Goal: Information Seeking & Learning: Understand process/instructions

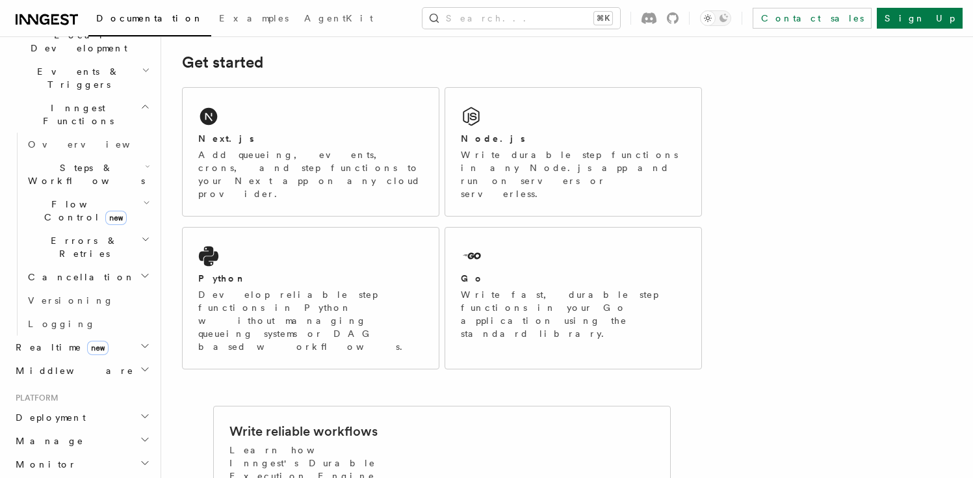
scroll to position [562, 0]
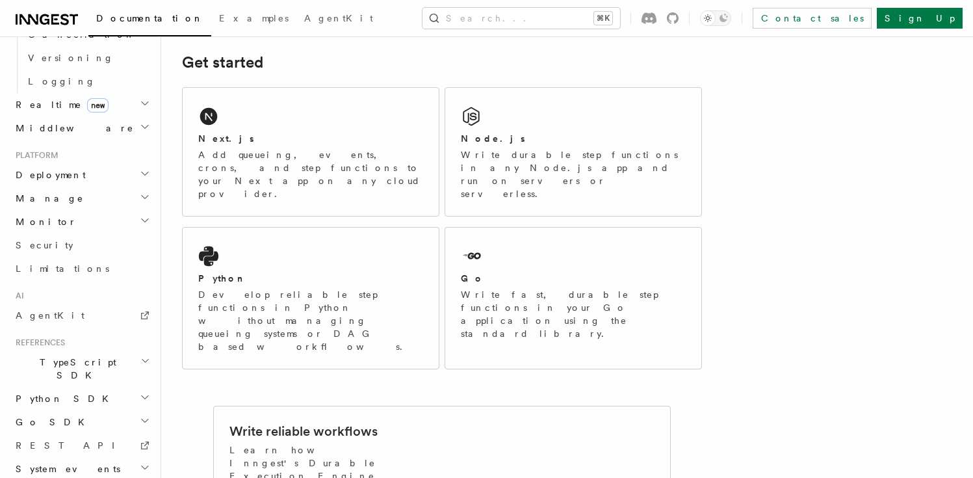
click at [40, 415] on span "Go SDK" at bounding box center [51, 421] width 82 height 13
click at [36, 415] on span "Go SDK" at bounding box center [51, 421] width 82 height 13
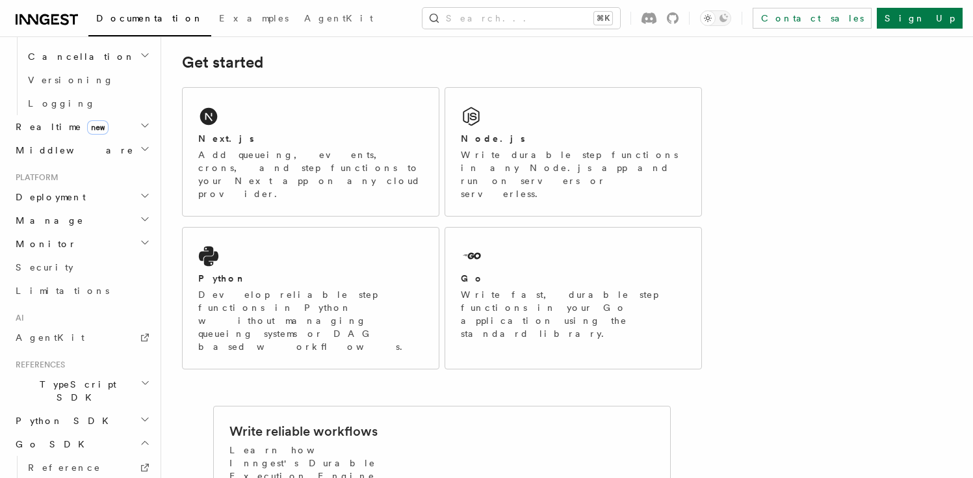
scroll to position [538, 0]
click at [52, 192] on span "Deployment" at bounding box center [47, 198] width 75 height 13
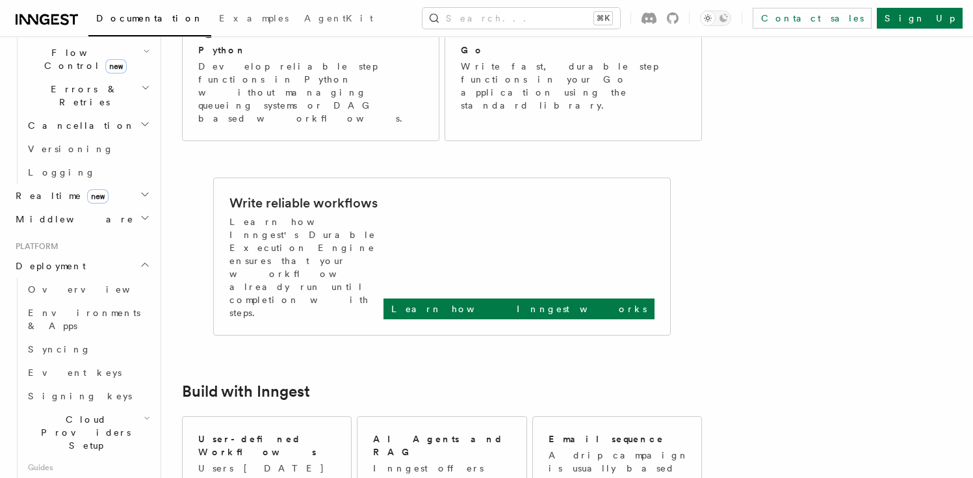
scroll to position [486, 0]
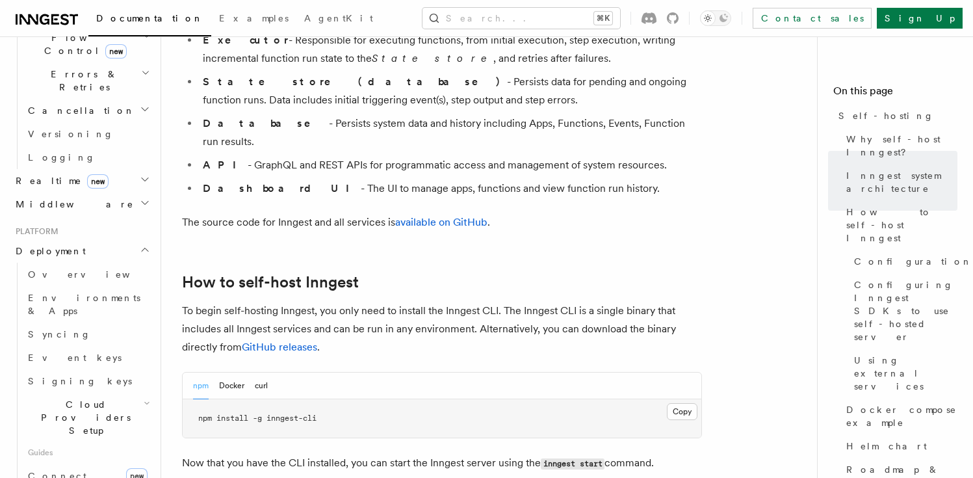
scroll to position [1171, 0]
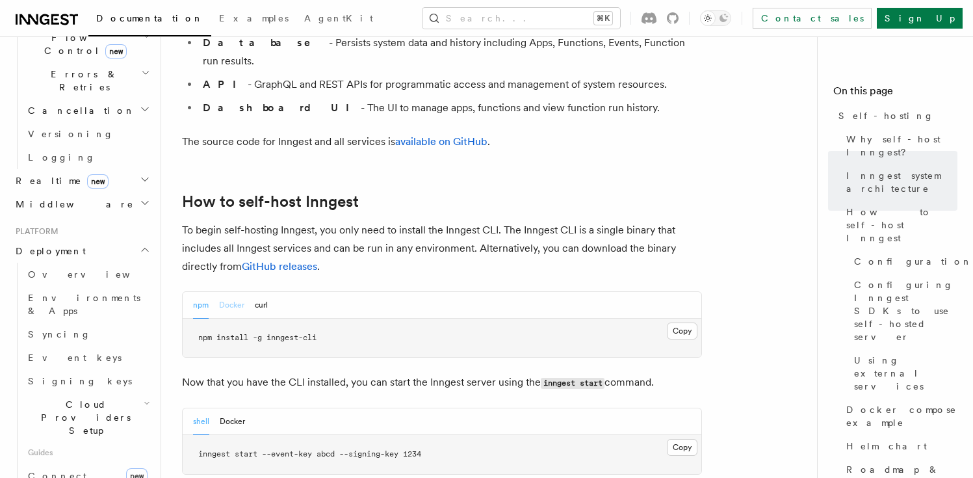
click at [226, 292] on button "Docker" at bounding box center [231, 305] width 25 height 27
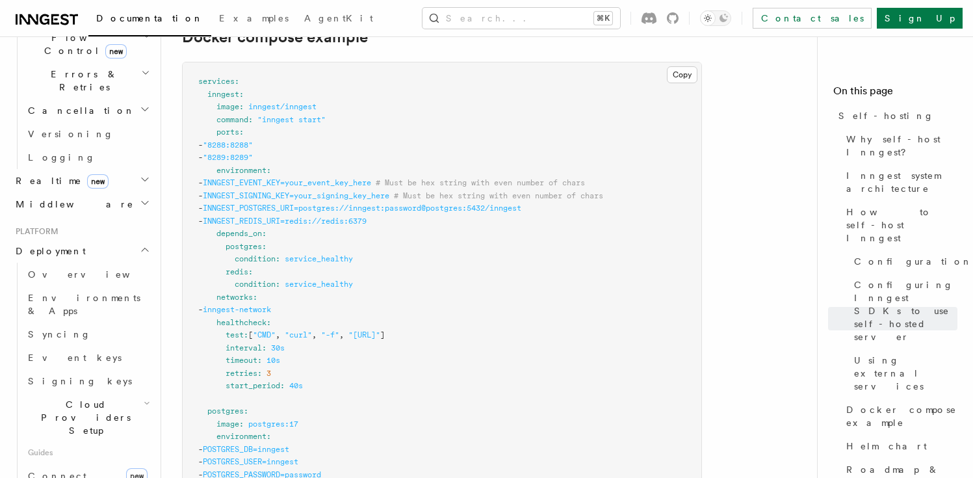
scroll to position [3553, 0]
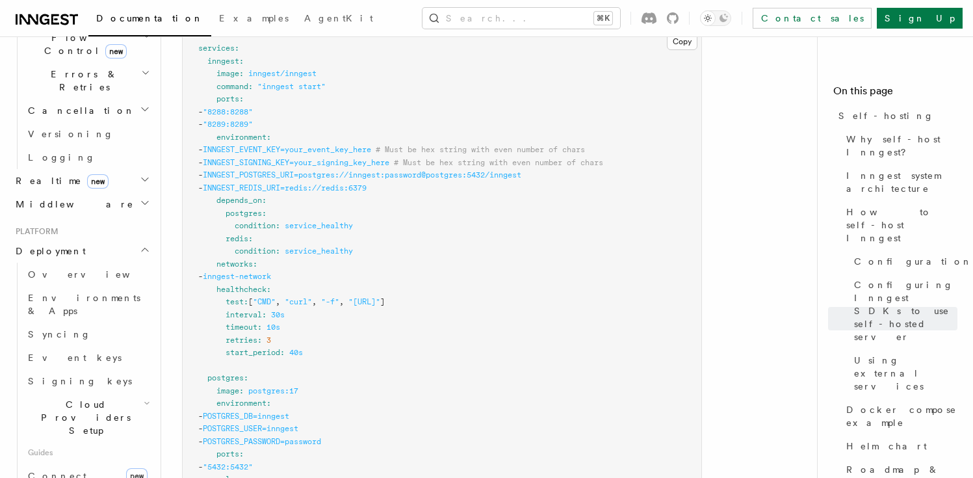
click at [376, 283] on pre "services : inngest : image : inngest/inngest command : "inngest start" ports : …" at bounding box center [442, 460] width 519 height 862
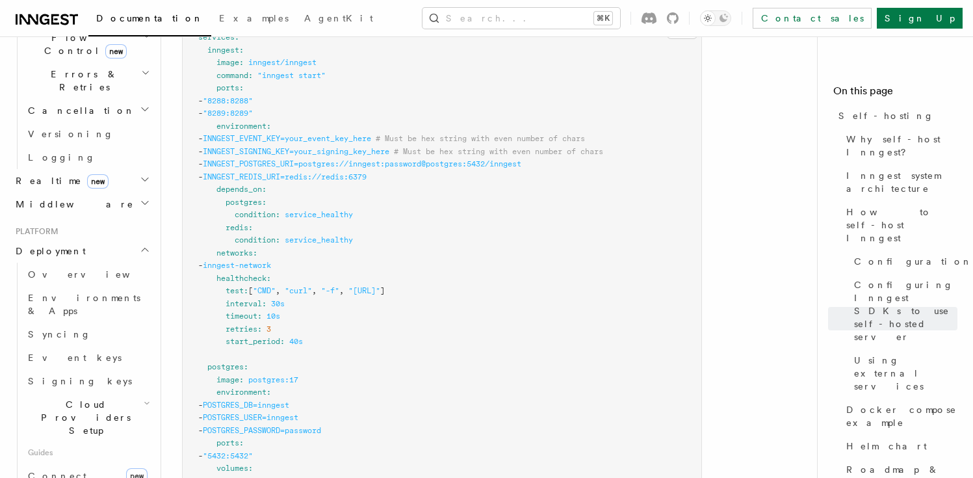
scroll to position [3564, 0]
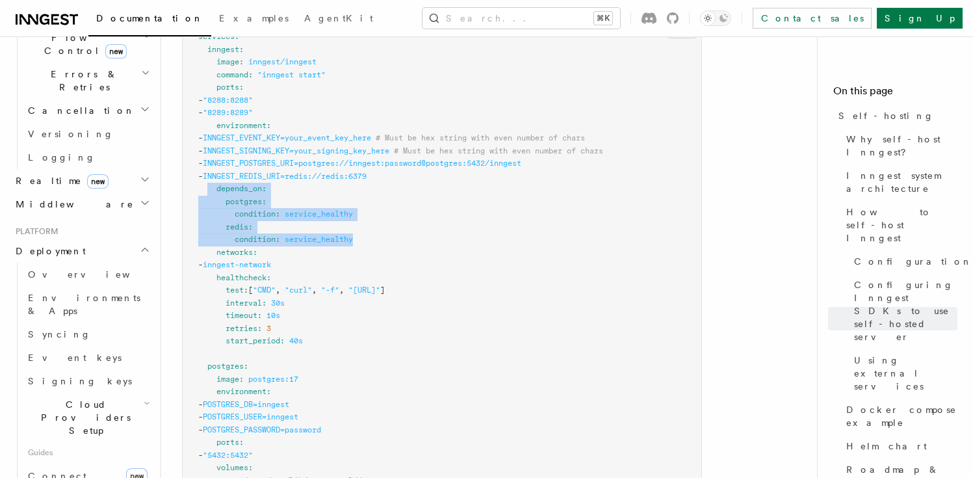
drag, startPoint x: 372, startPoint y: 231, endPoint x: 208, endPoint y: 182, distance: 171.7
click at [208, 182] on pre "services : inngest : image : inngest/inngest command : "inngest start" ports : …" at bounding box center [442, 449] width 519 height 862
copy code "depends_on : postgres : condition : service_healthy redis : condition : service…"
drag, startPoint x: 292, startPoint y: 101, endPoint x: 226, endPoint y: 103, distance: 67.0
click at [226, 103] on pre "services : inngest : image : inngest/inngest command : "inngest start" ports : …" at bounding box center [442, 449] width 519 height 862
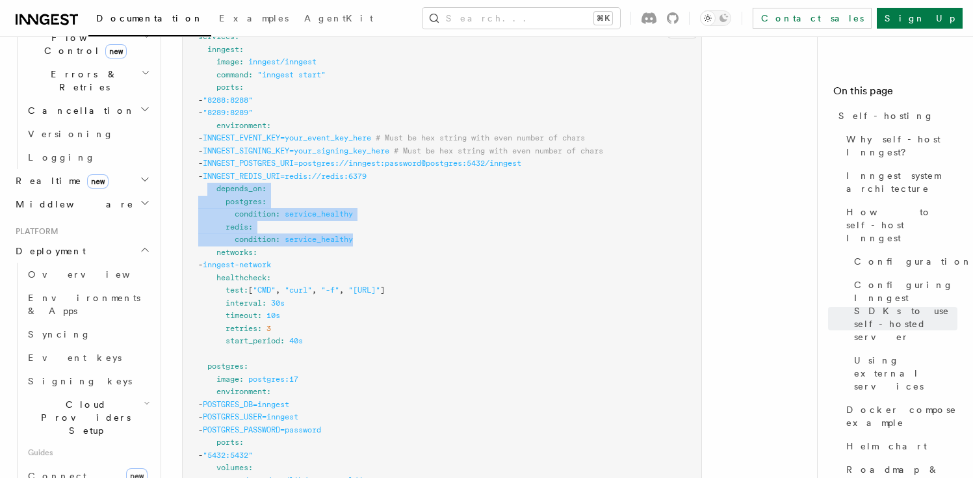
copy span "- "8289:8289""
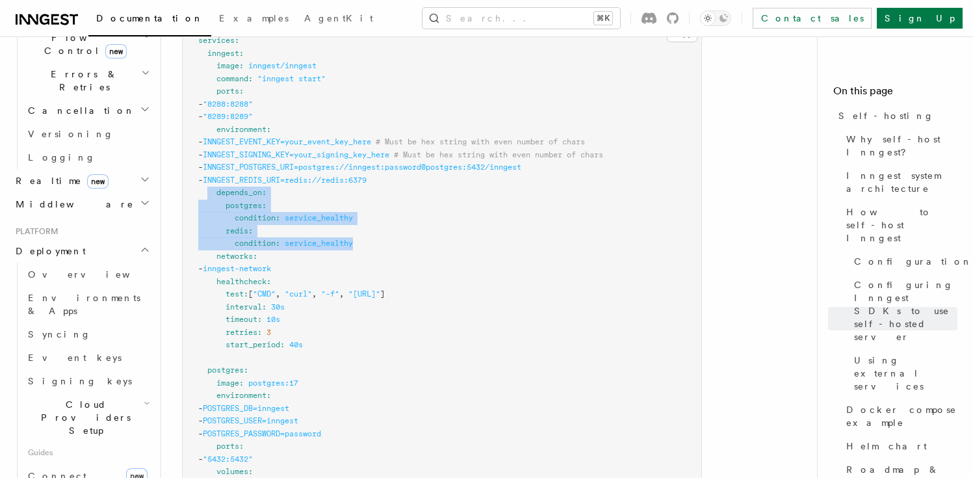
scroll to position [3543, 0]
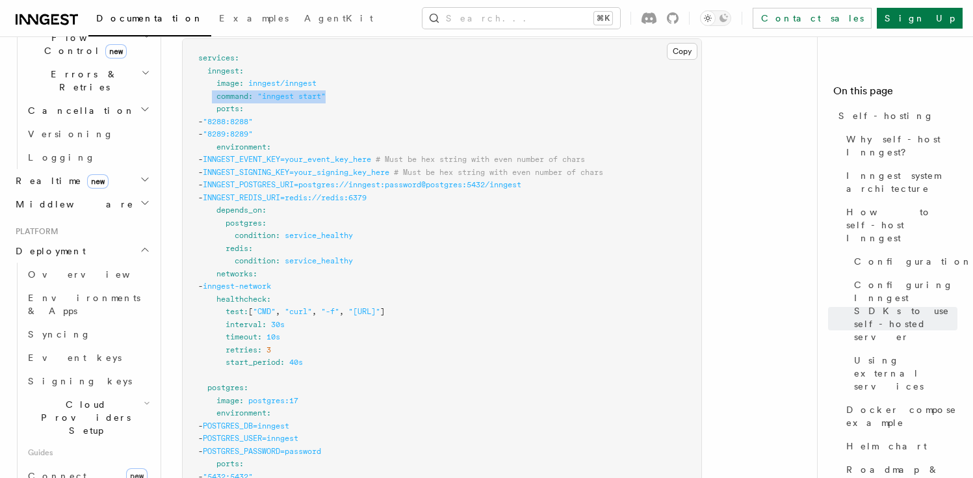
drag, startPoint x: 343, startPoint y: 82, endPoint x: 212, endPoint y: 84, distance: 130.7
click at [212, 84] on pre "services : inngest : image : inngest/inngest command : "inngest start" ports : …" at bounding box center [442, 470] width 519 height 862
copy span "command : "inngest start""
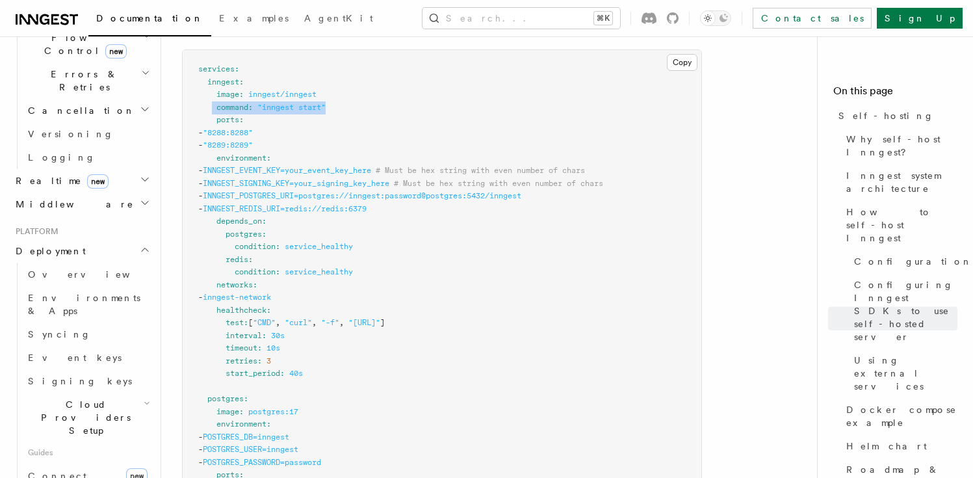
scroll to position [3337, 0]
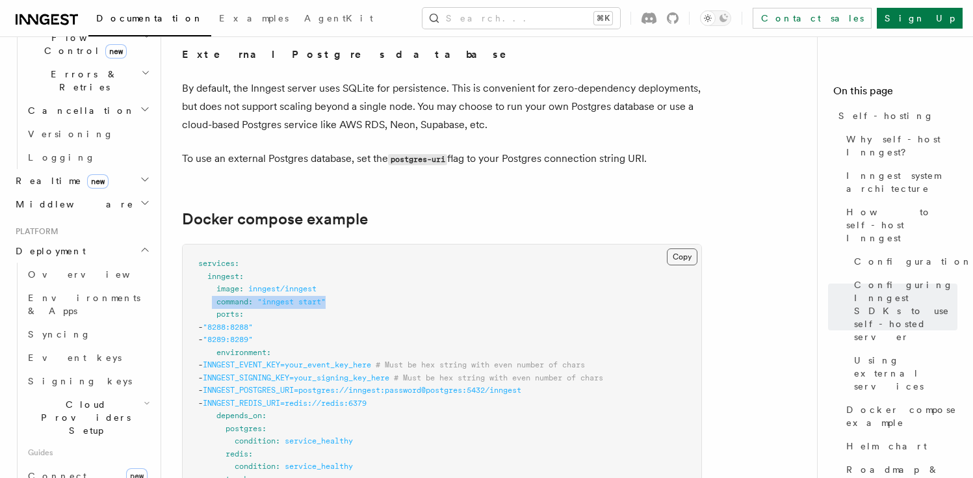
click at [681, 248] on button "Copy Copied" at bounding box center [682, 256] width 31 height 17
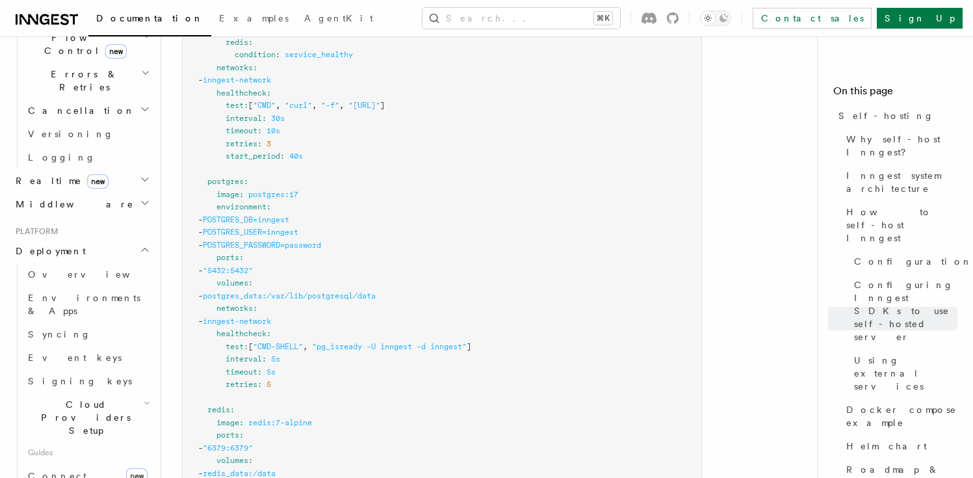
scroll to position [3748, 0]
click at [489, 294] on pre "services : inngest : image : inngest/inngest command : "inngest start" ports : …" at bounding box center [442, 265] width 519 height 862
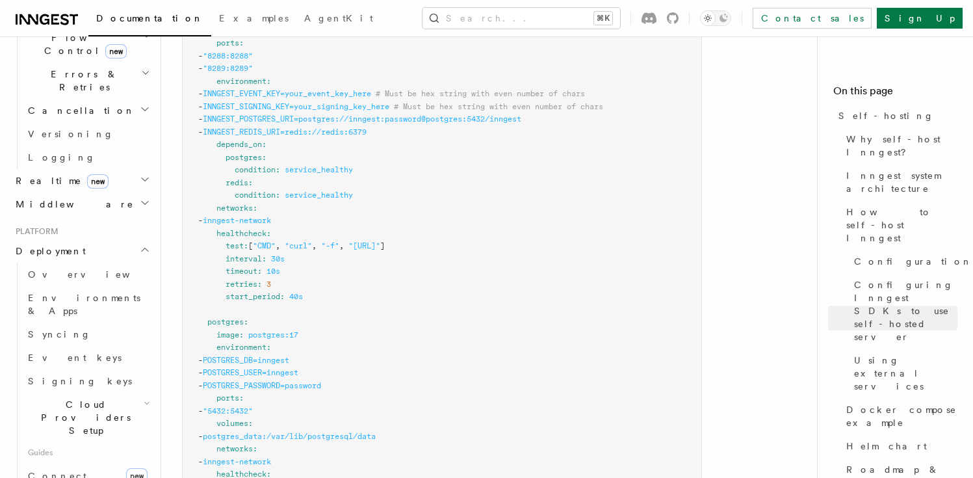
scroll to position [3617, 0]
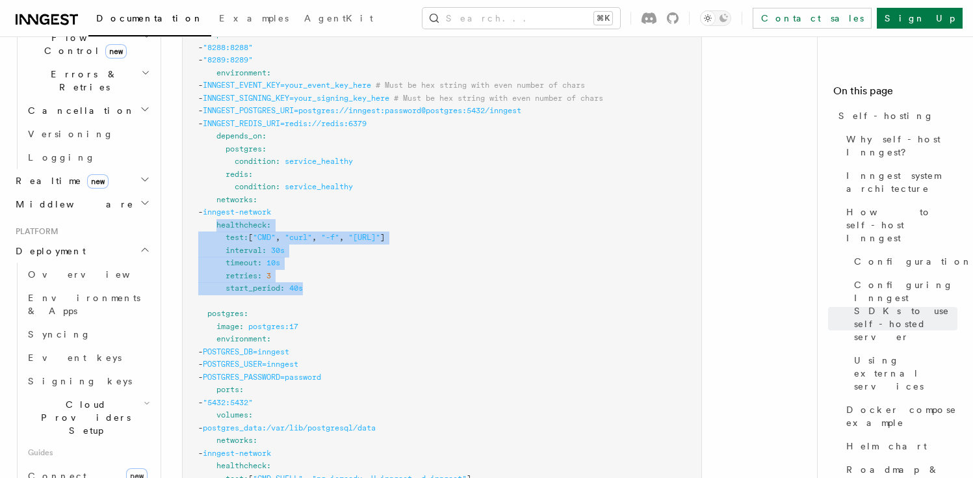
drag, startPoint x: 320, startPoint y: 278, endPoint x: 216, endPoint y: 214, distance: 122.3
click at [216, 214] on pre "services : inngest : image : inngest/inngest command : "inngest start" ports : …" at bounding box center [442, 396] width 519 height 862
copy code "healthcheck : test : [ "CMD" , "curl" , "-f" , "http://localhost:8288/health" ]…"
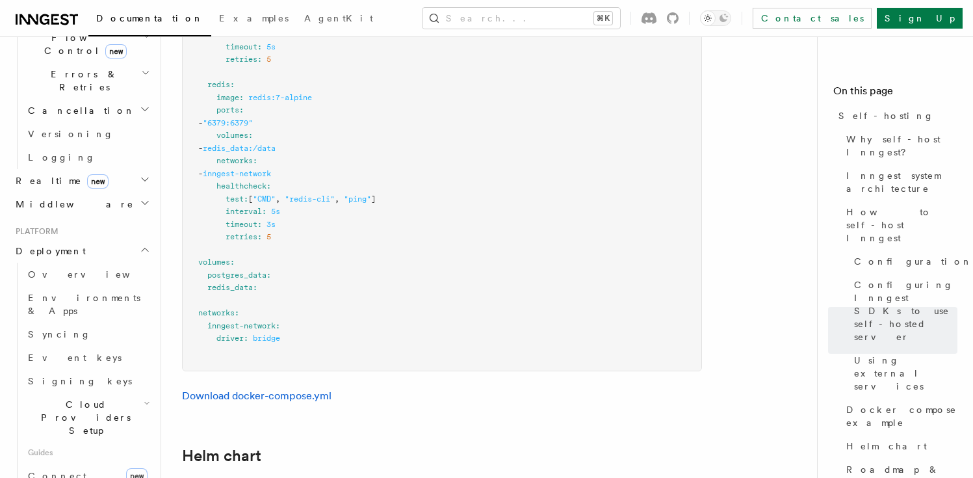
scroll to position [4077, 0]
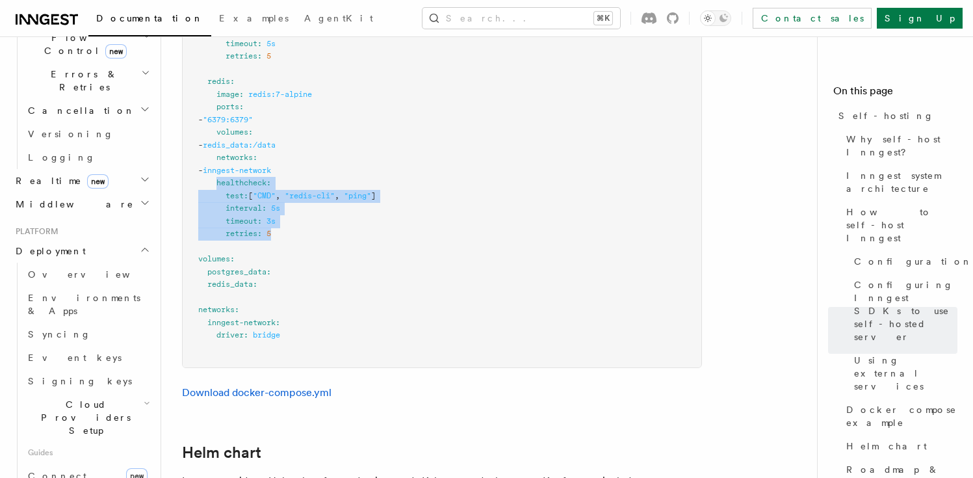
drag, startPoint x: 303, startPoint y: 224, endPoint x: 216, endPoint y: 173, distance: 100.5
copy code "healthcheck : test : [ "CMD" , "redis-cli" , "ping" ] interval : 5s timeout : 3…"
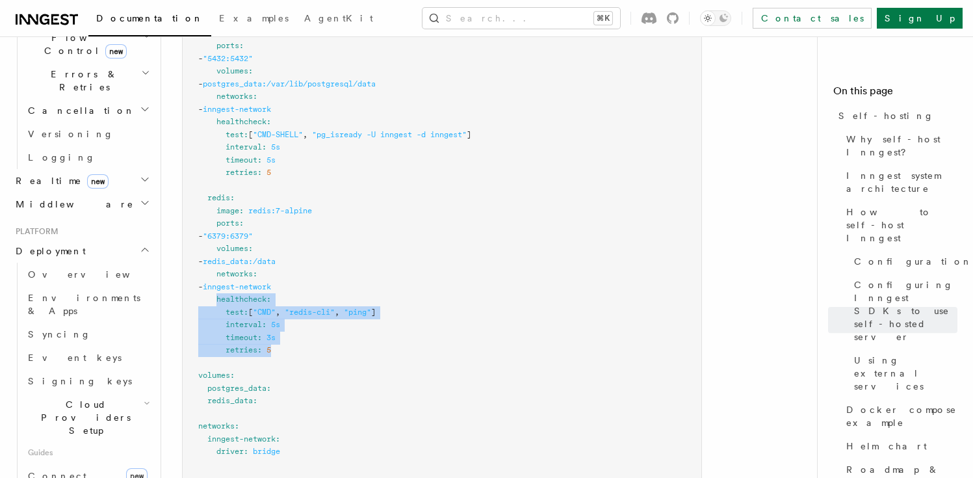
scroll to position [3959, 0]
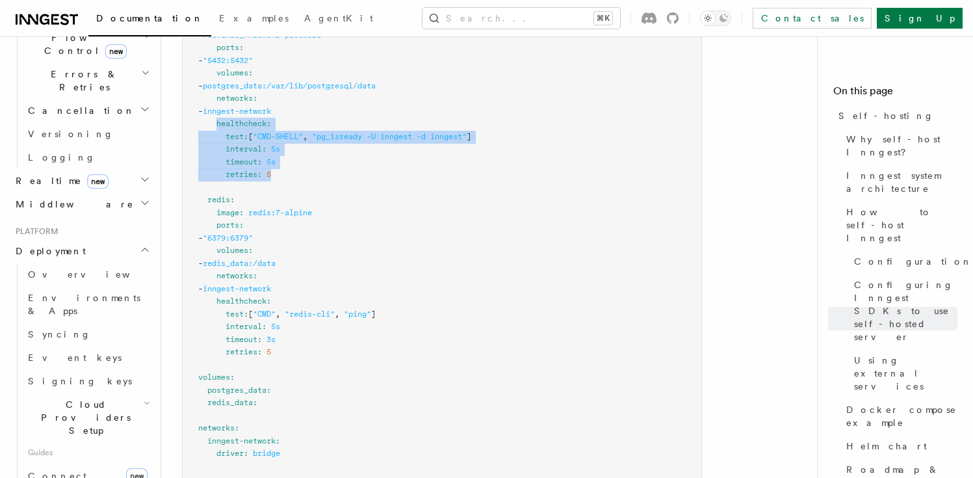
drag, startPoint x: 272, startPoint y: 158, endPoint x: 216, endPoint y: 113, distance: 72.2
click at [216, 113] on pre "services : inngest : image : inngest/inngest command : "inngest start" ports : …" at bounding box center [442, 54] width 519 height 862
copy code "healthcheck : test : [ "CMD-SHELL" , "pg_isready -U inngest -d inngest" ] inter…"
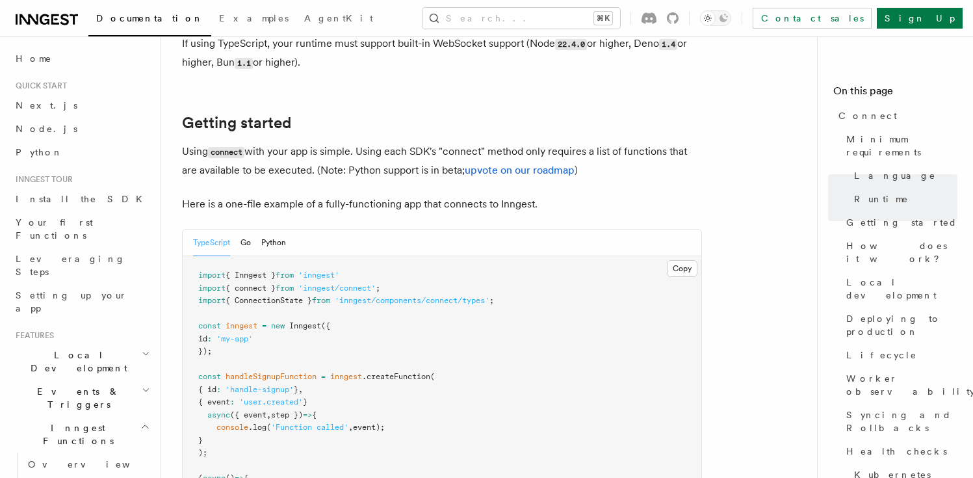
scroll to position [736, 0]
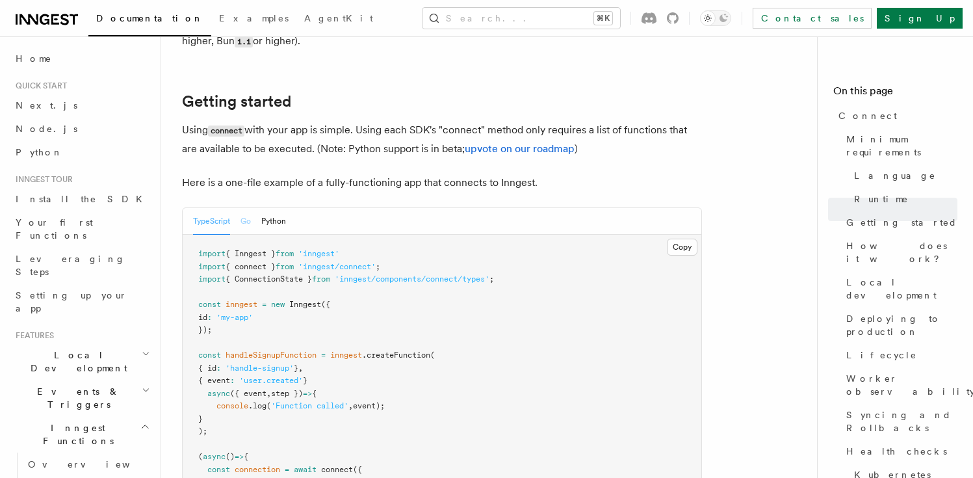
click at [250, 208] on button "Go" at bounding box center [245, 221] width 10 height 27
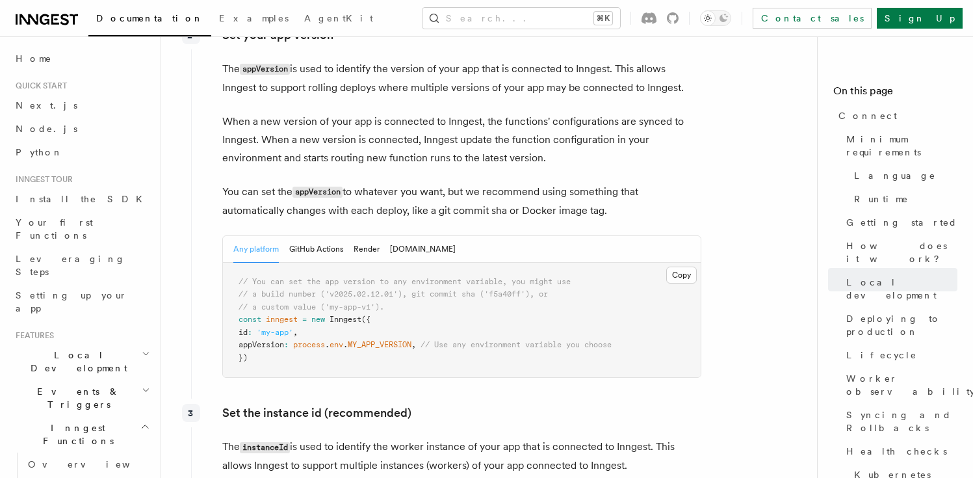
scroll to position [2298, 0]
click at [330, 235] on button "GitHub Actions" at bounding box center [316, 248] width 54 height 27
click at [371, 235] on button "Render" at bounding box center [367, 248] width 26 height 27
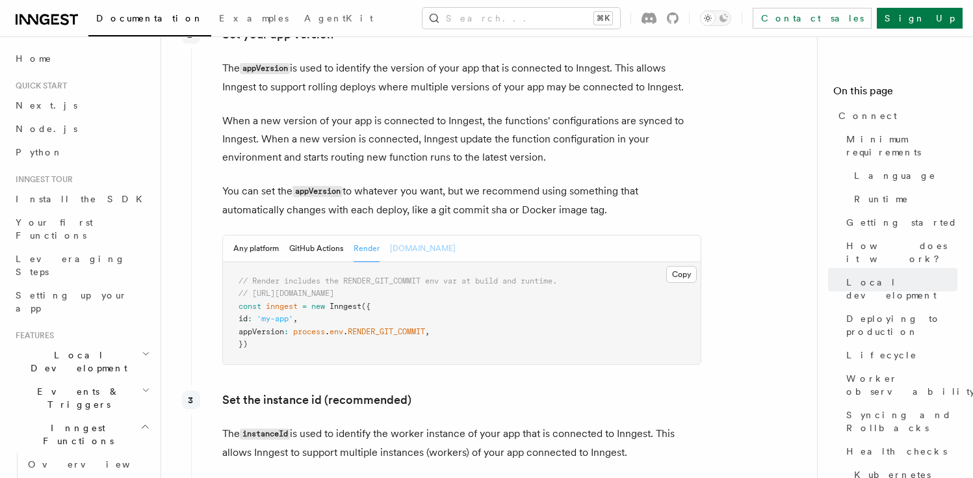
click at [398, 235] on button "[DOMAIN_NAME]" at bounding box center [423, 248] width 66 height 27
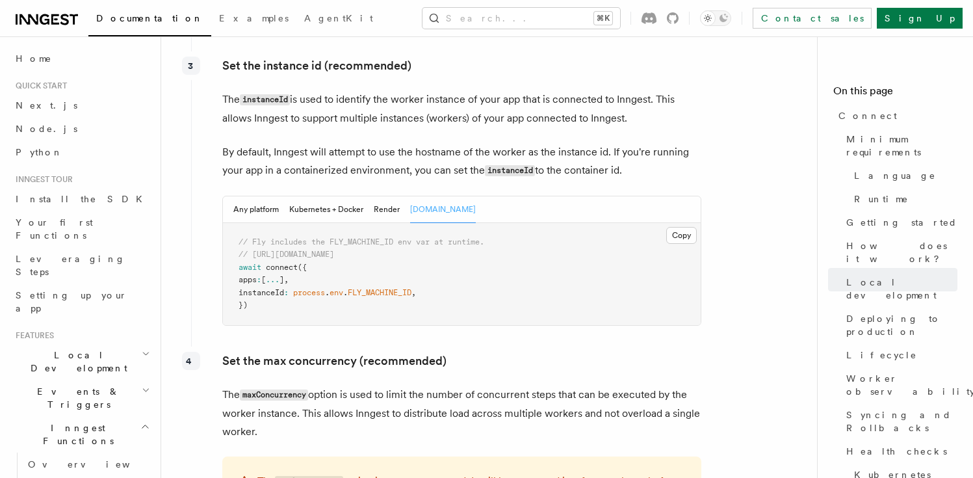
scroll to position [2591, 0]
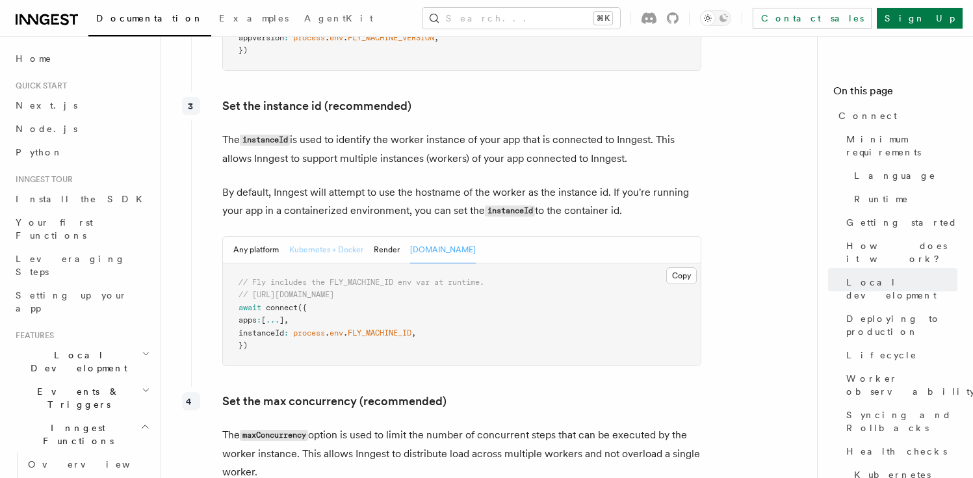
click at [333, 237] on button "Kubernetes + Docker" at bounding box center [326, 250] width 74 height 27
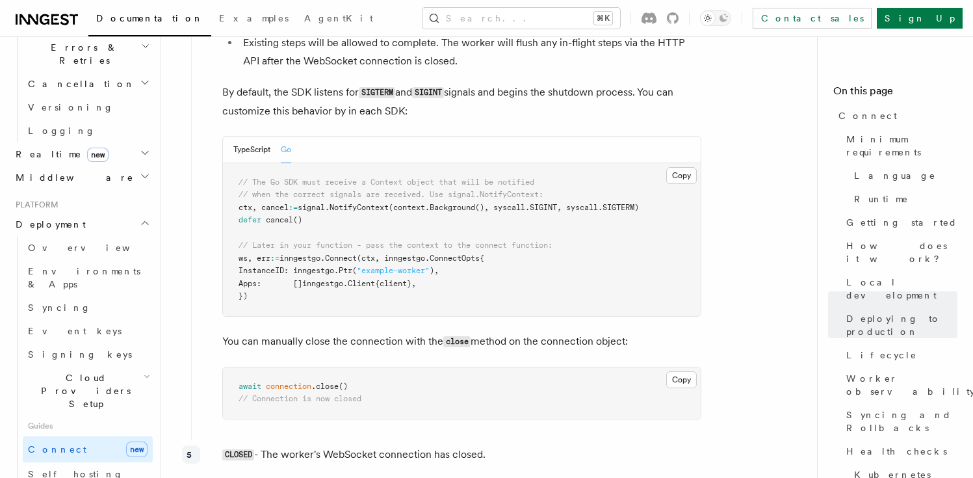
scroll to position [3389, 0]
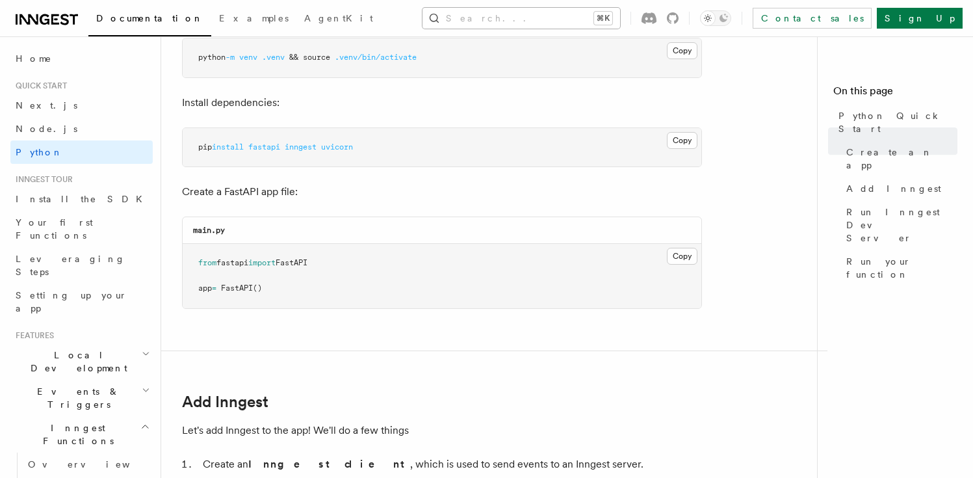
scroll to position [440, 0]
